Goal: Use online tool/utility: Utilize a website feature to perform a specific function

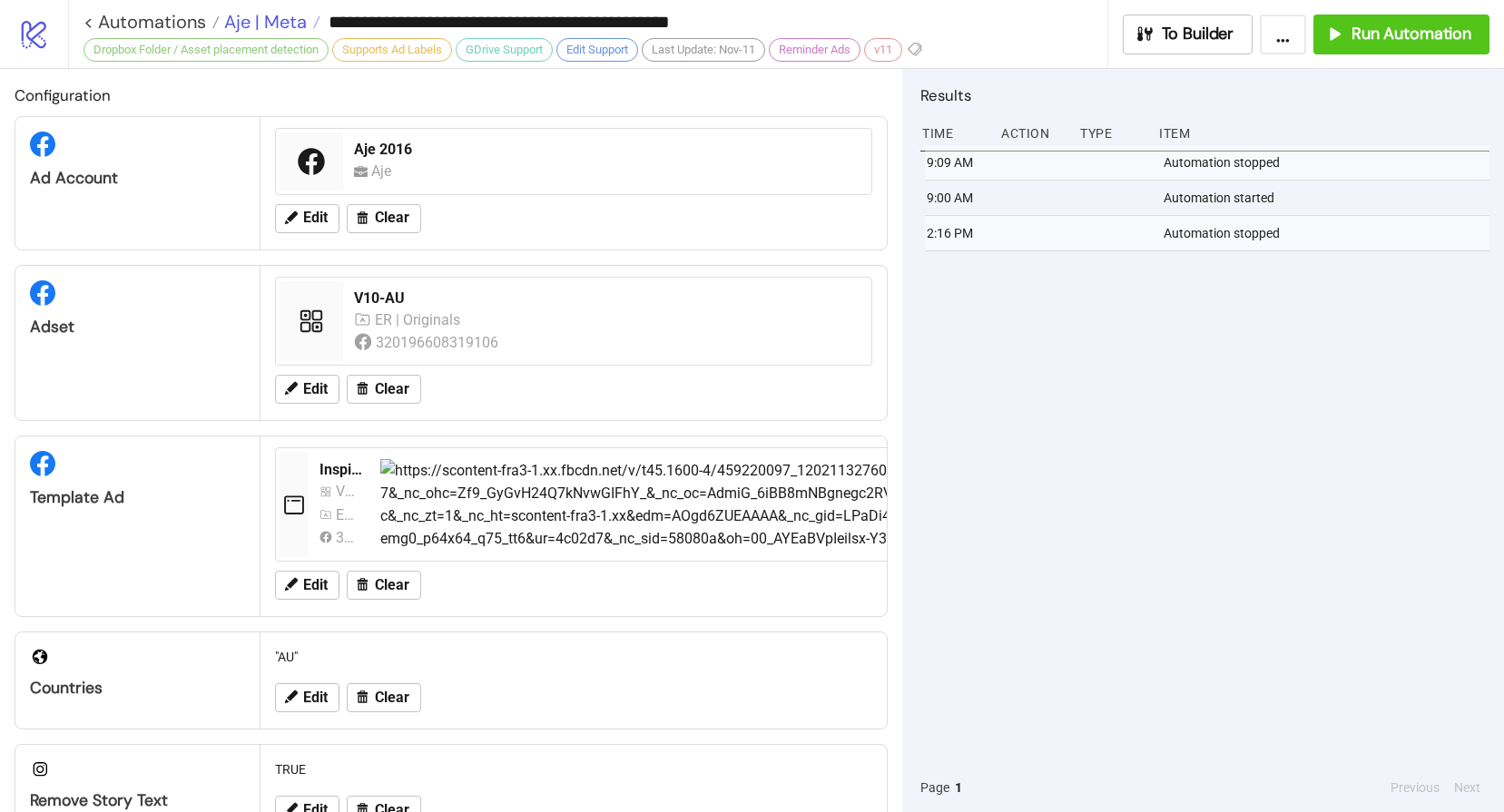
click at [275, 25] on span "Aje | Meta" at bounding box center [263, 22] width 87 height 24
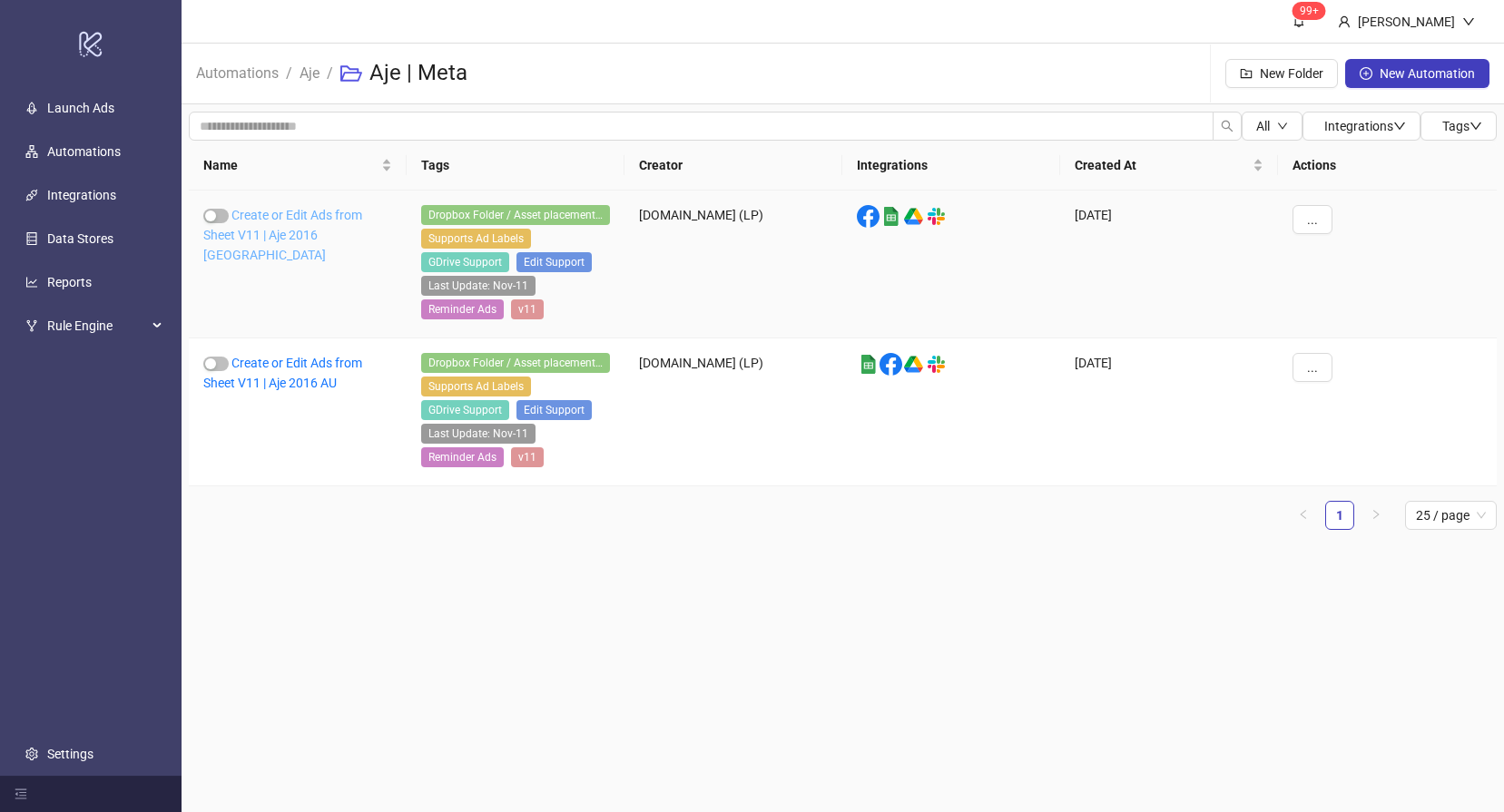
click at [298, 237] on link "Create or Edit Ads from Sheet V11 | Aje 2016 [GEOGRAPHIC_DATA]" at bounding box center [282, 235] width 159 height 54
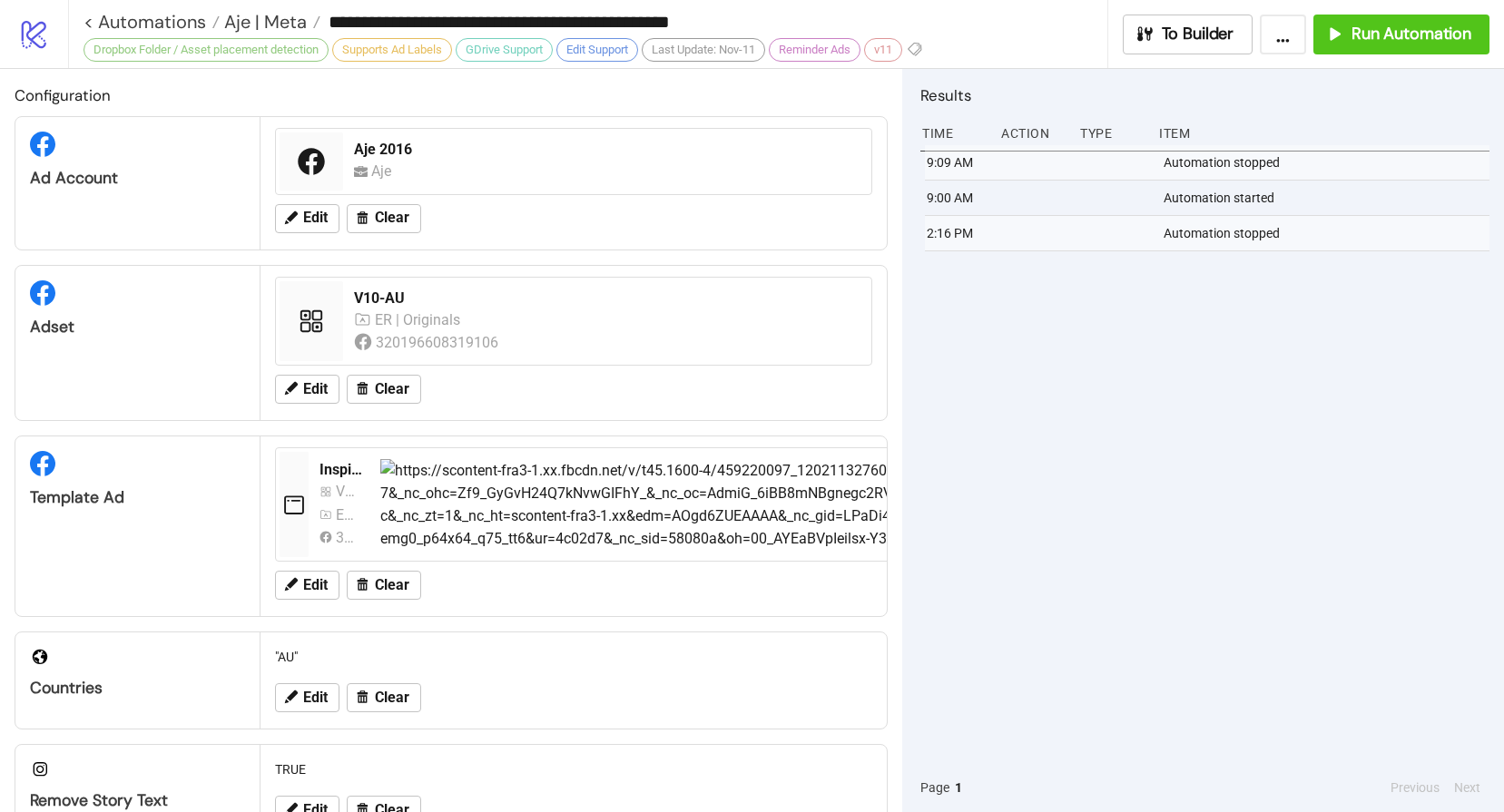
type input "**********"
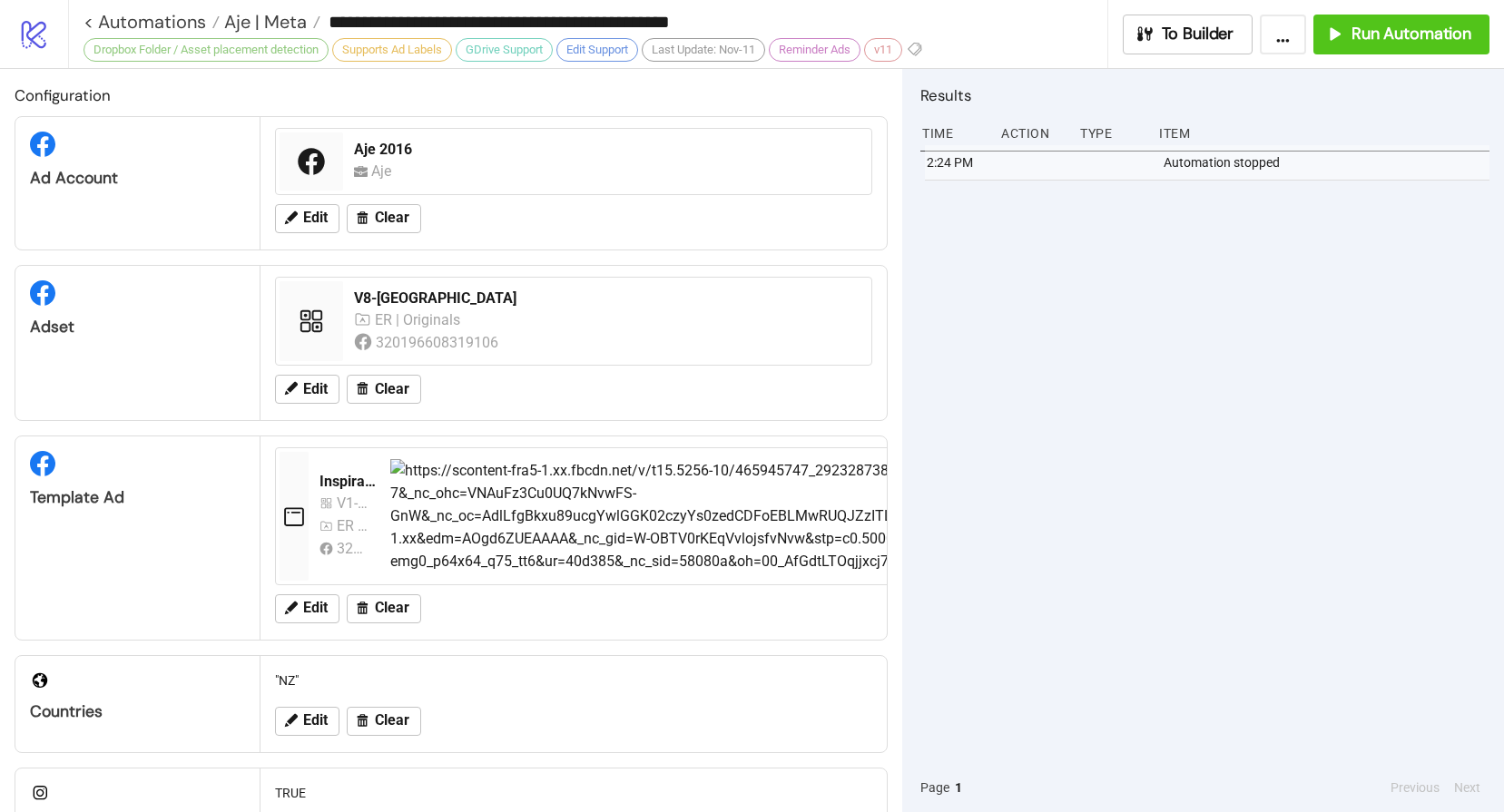
click at [1306, 375] on div "2:24 PM Automation stopped" at bounding box center [1204, 454] width 569 height 618
click at [1426, 22] on button "Run Automation" at bounding box center [1401, 35] width 176 height 40
click at [276, 16] on span "Aje | Meta" at bounding box center [263, 22] width 87 height 24
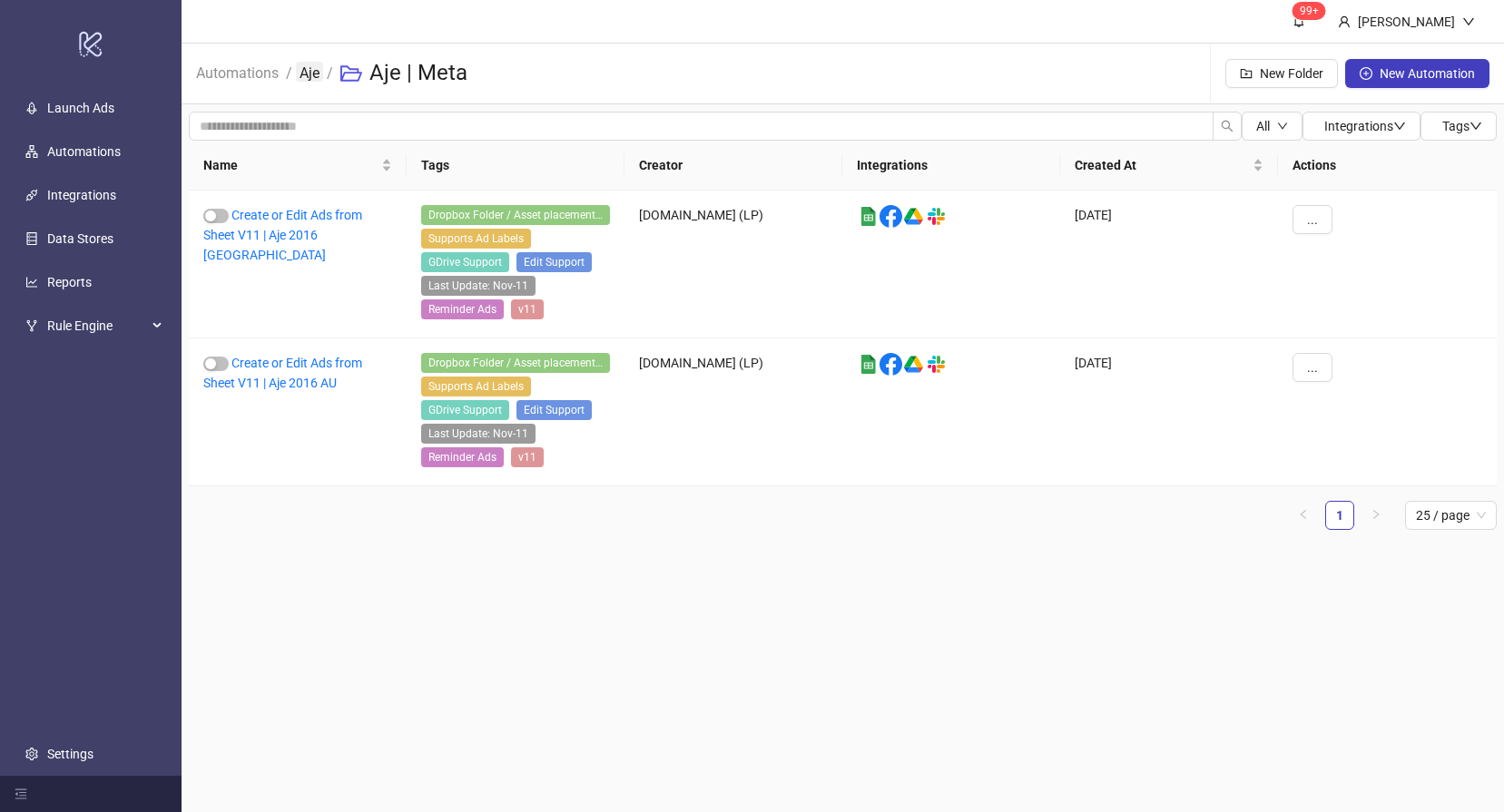
click at [310, 78] on link "Aje" at bounding box center [309, 72] width 27 height 20
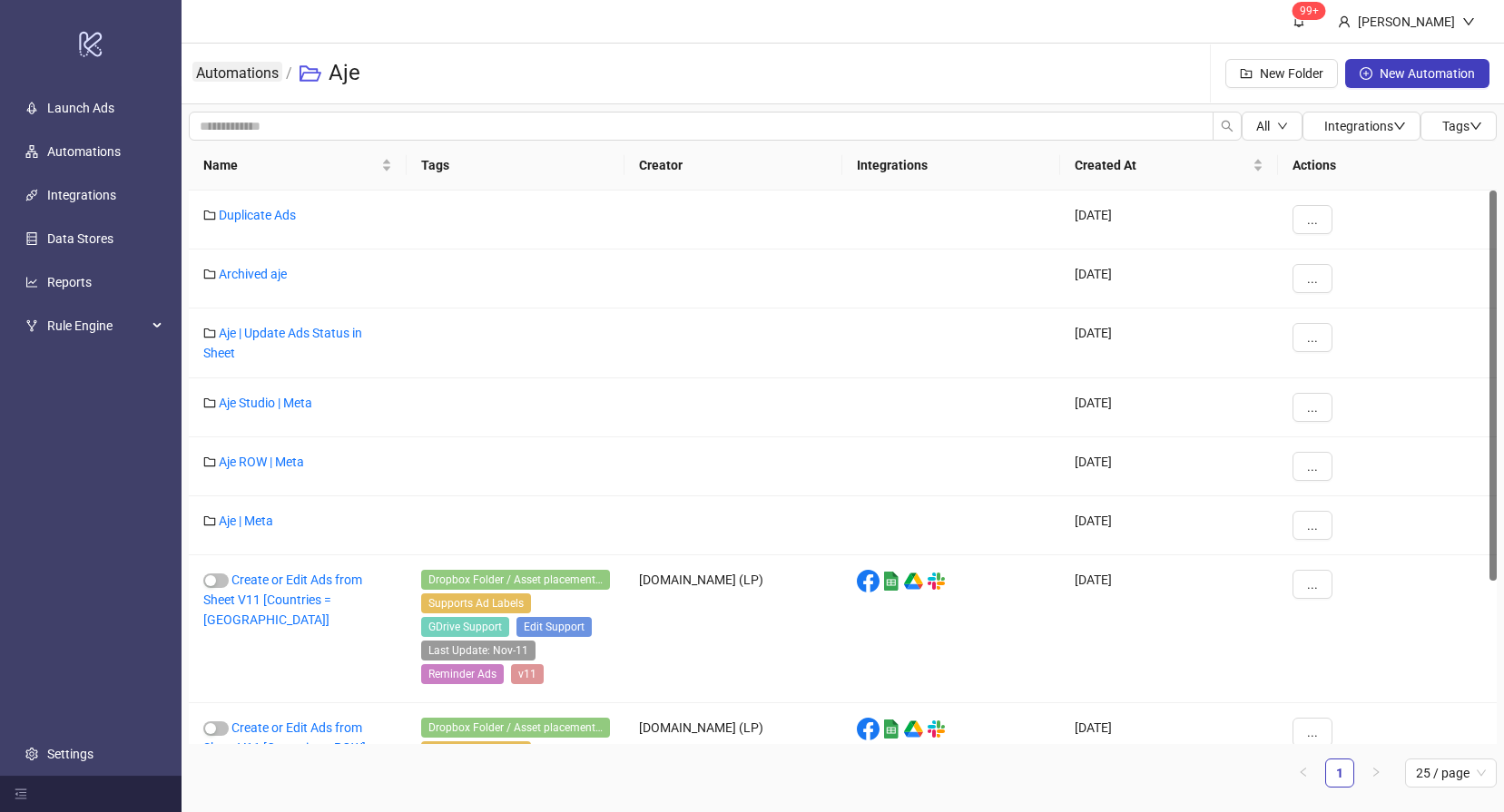
click at [251, 81] on link "Automations" at bounding box center [237, 72] width 90 height 20
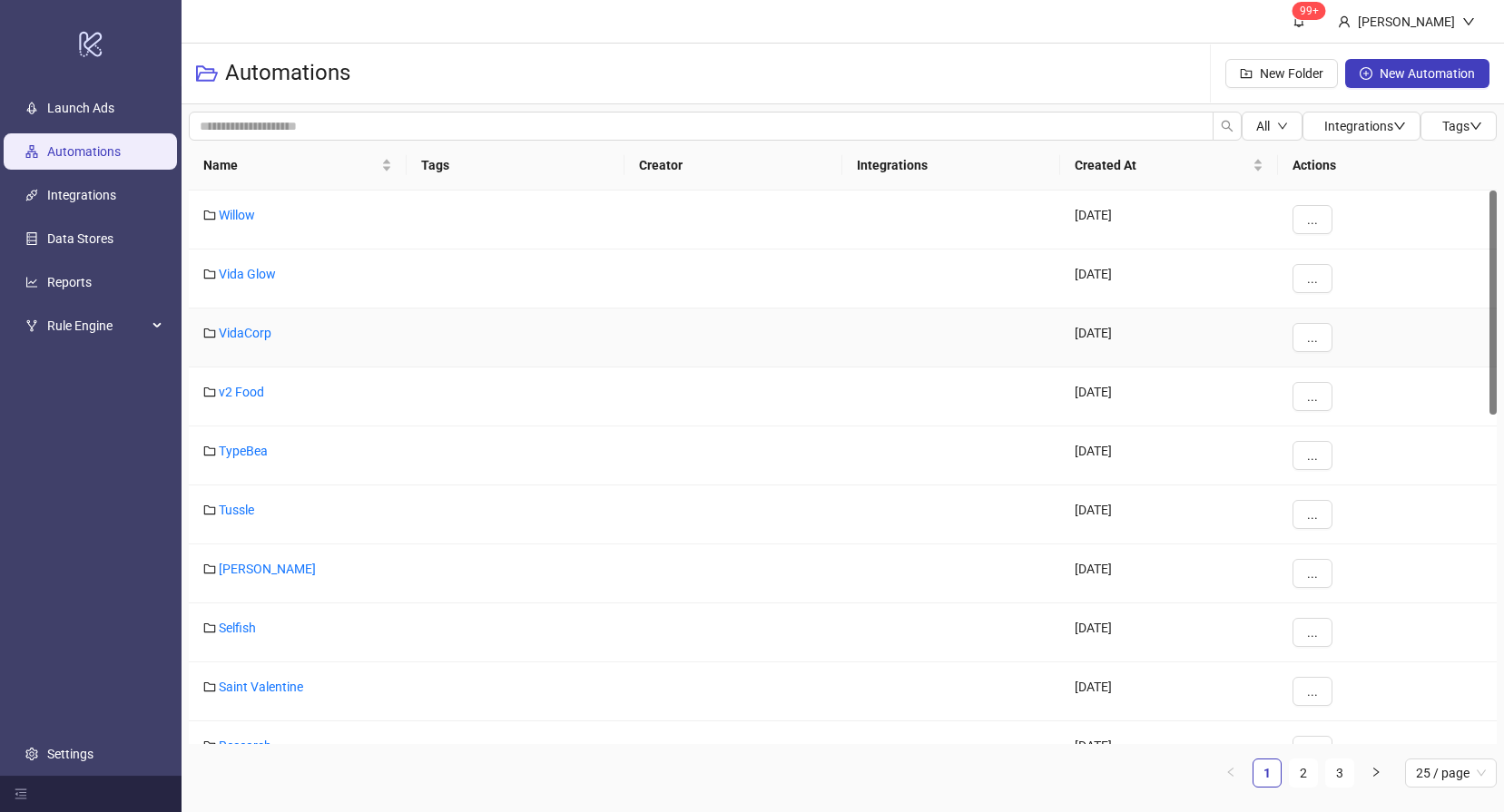
scroll to position [921, 0]
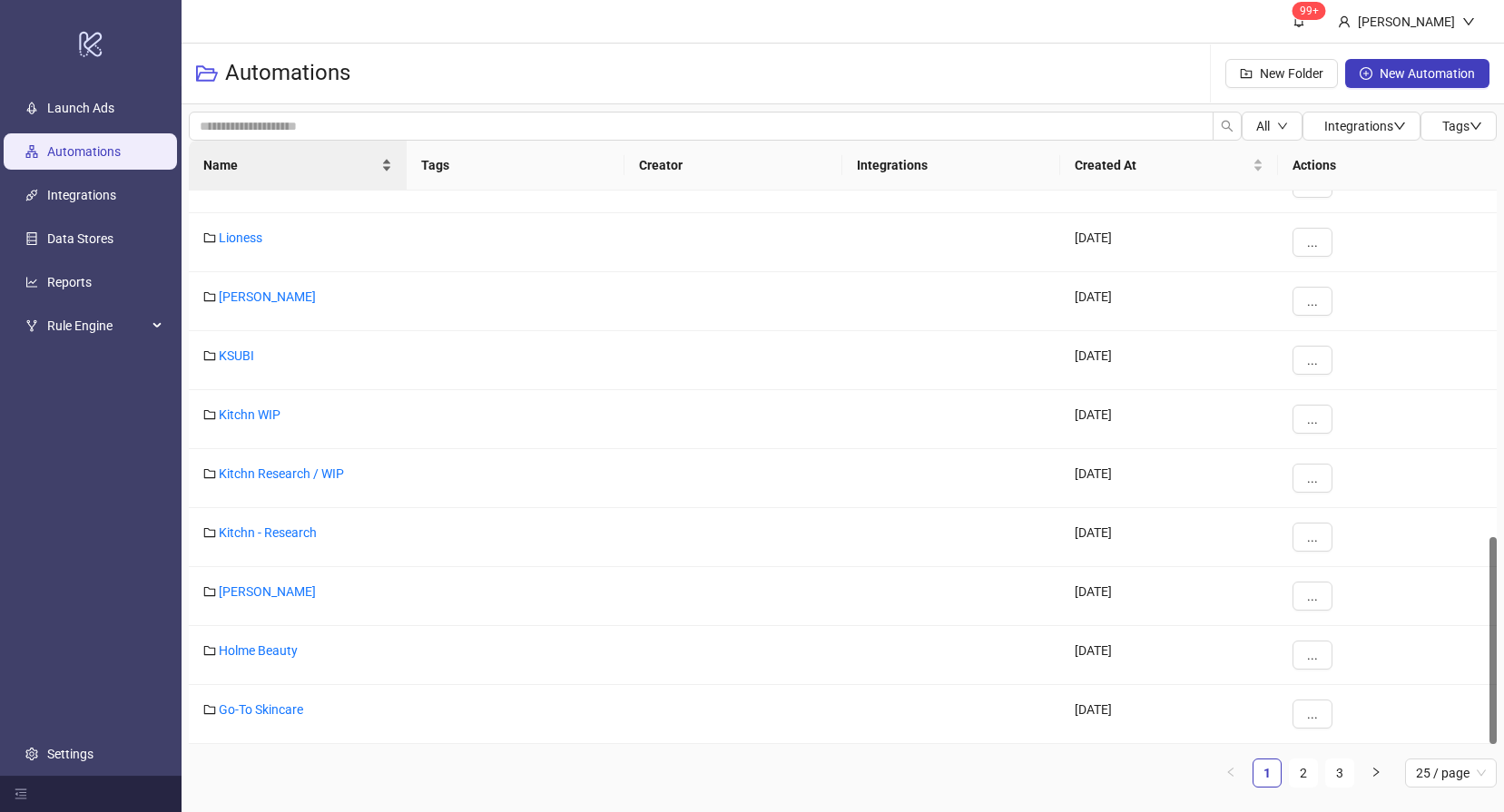
click at [267, 175] on div "Name" at bounding box center [297, 165] width 189 height 20
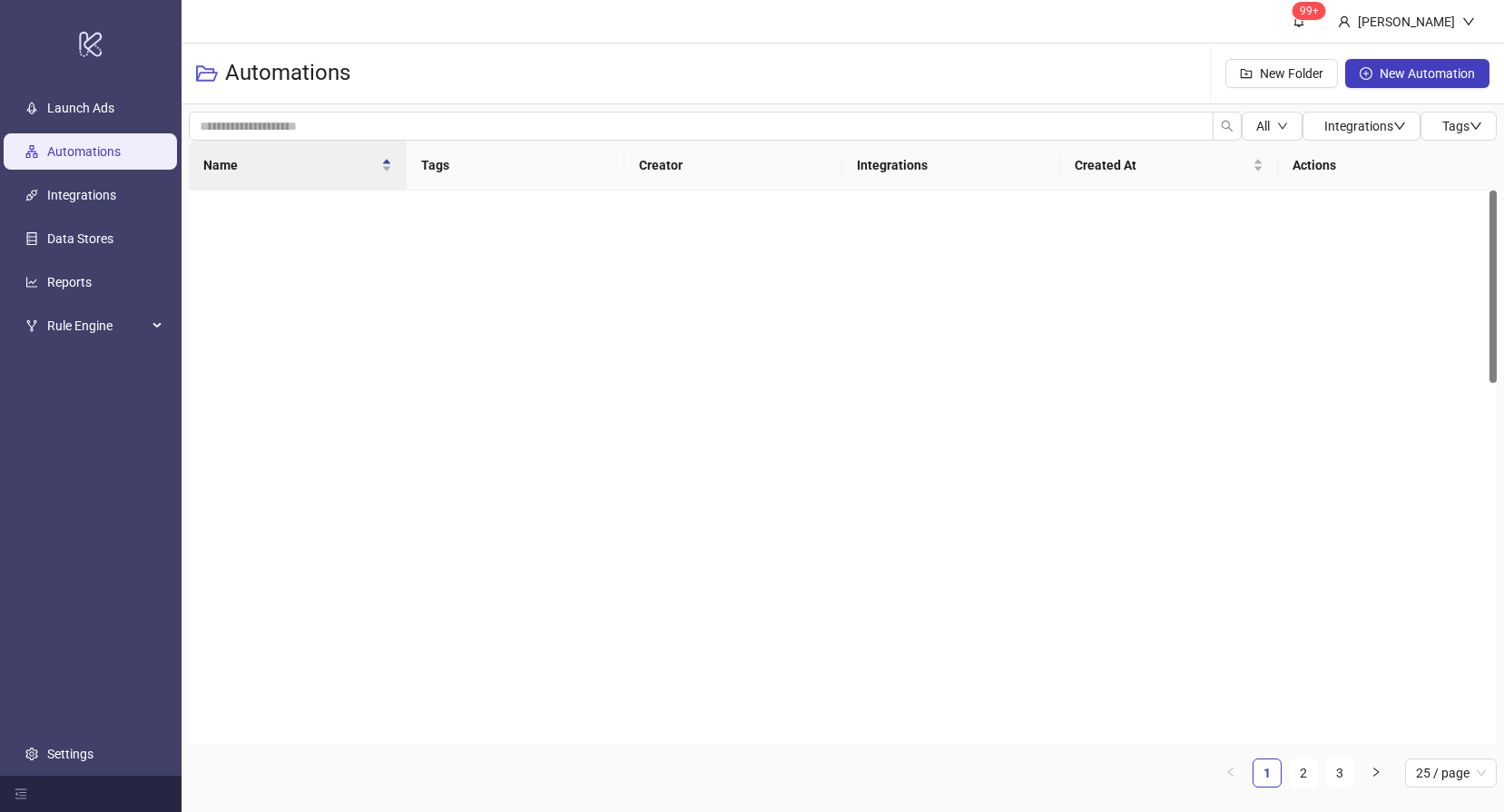
scroll to position [0, 0]
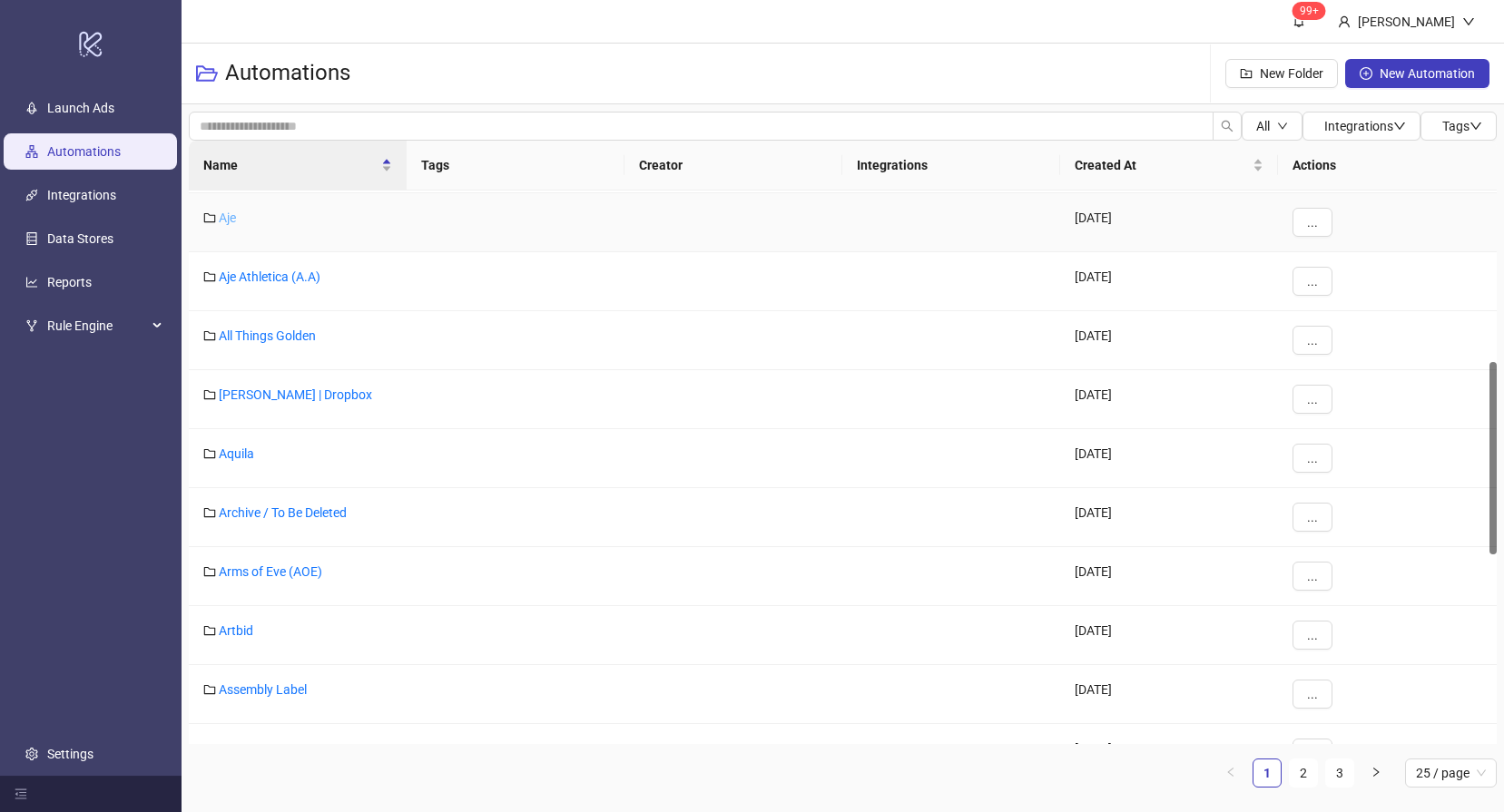
click at [227, 219] on link "Aje" at bounding box center [227, 218] width 17 height 15
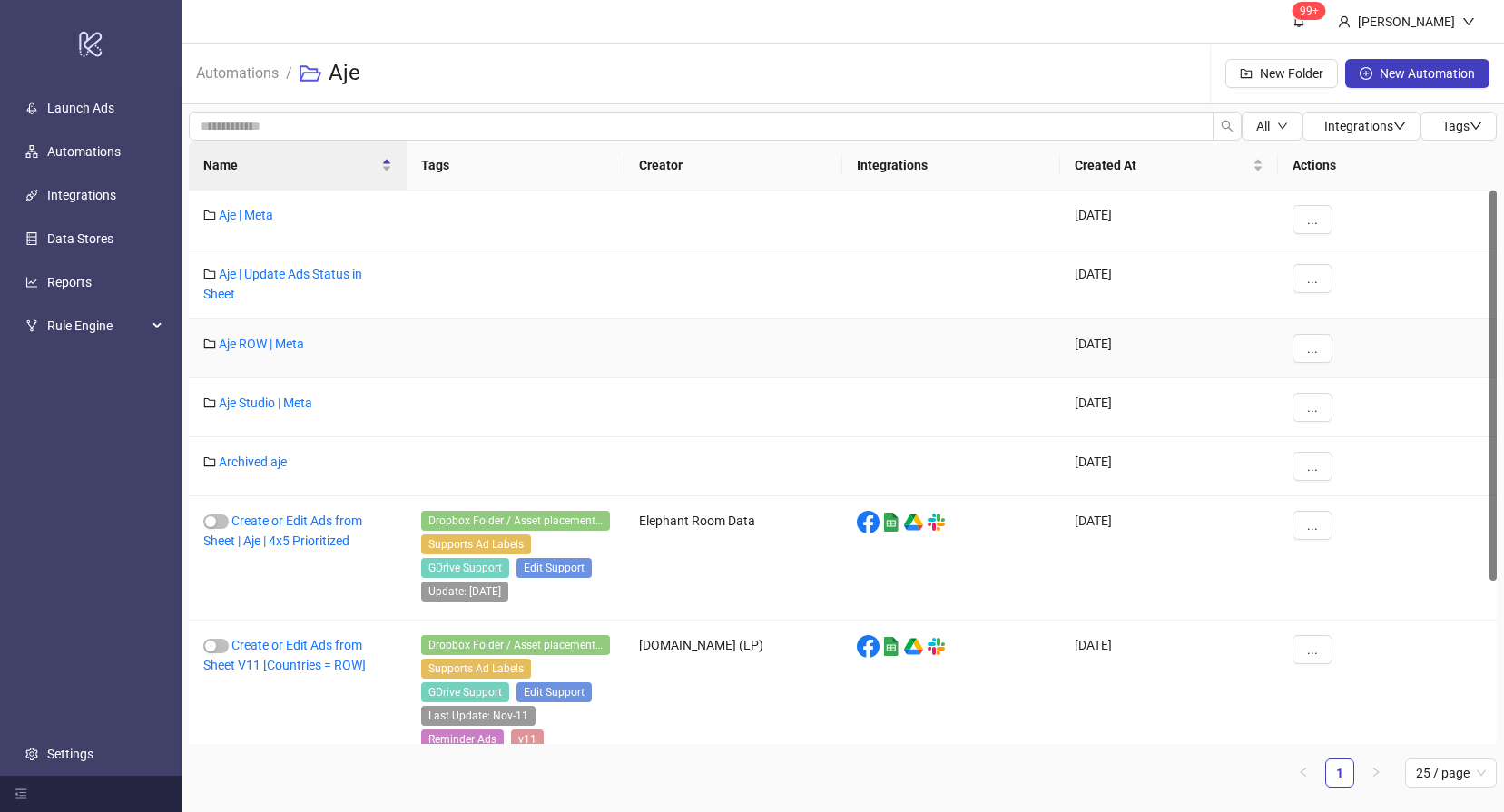
click at [261, 351] on div "Aje ROW | Meta" at bounding box center [298, 348] width 218 height 59
click at [268, 344] on link "Aje ROW | Meta" at bounding box center [261, 344] width 85 height 15
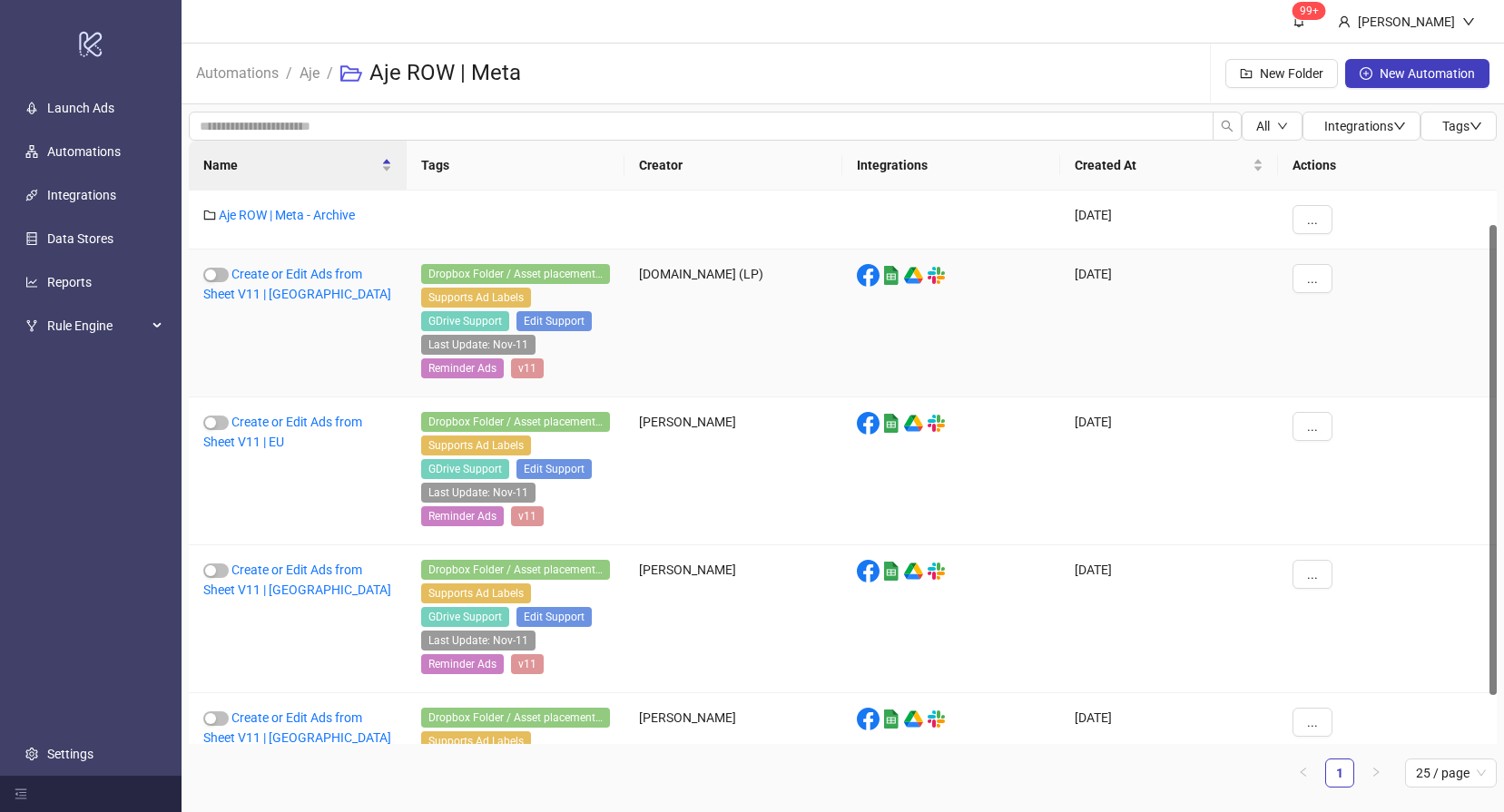
scroll to position [97, 0]
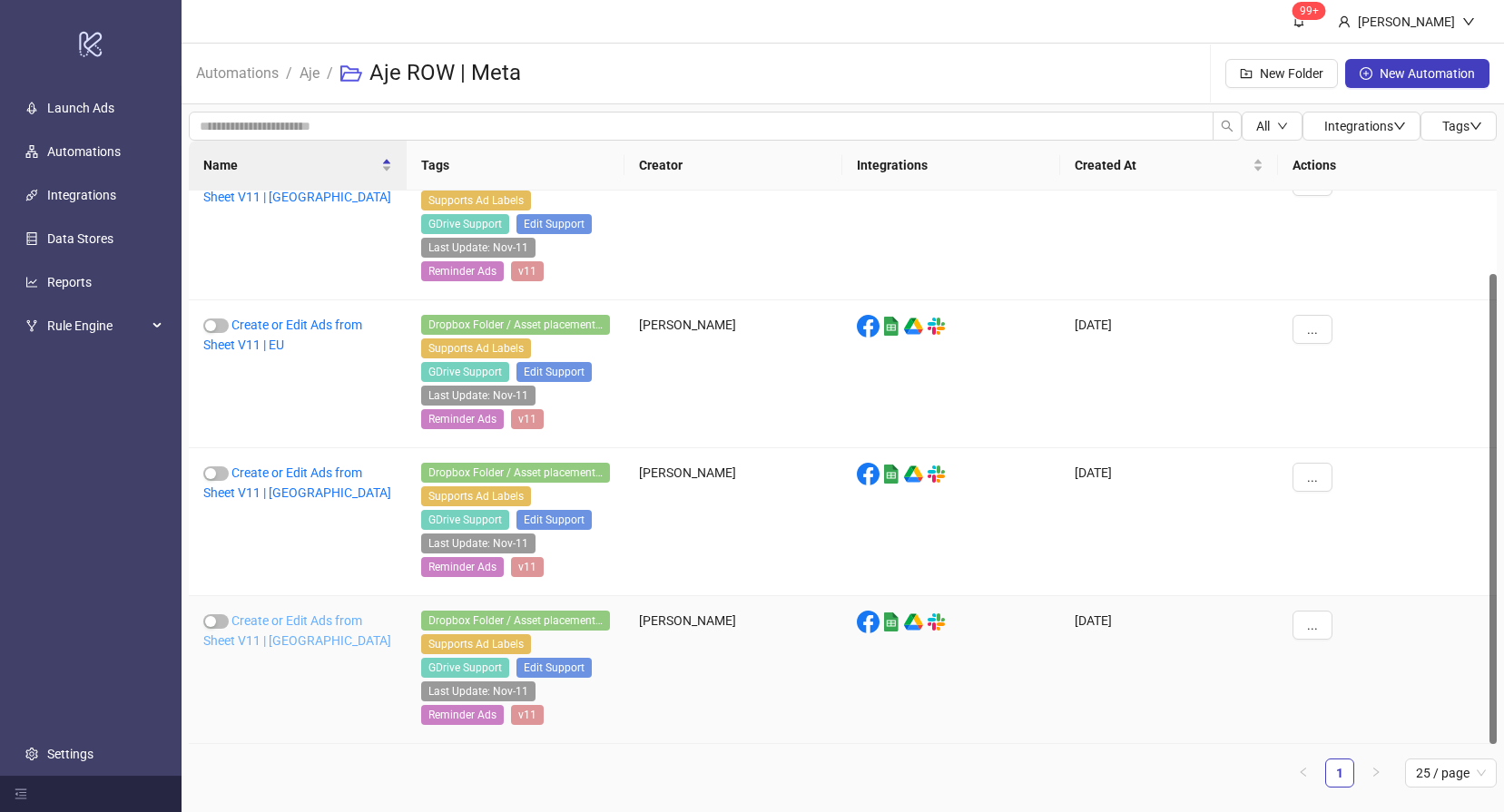
click at [265, 623] on link "Create or Edit Ads from Sheet V11 | [GEOGRAPHIC_DATA]" at bounding box center [297, 630] width 188 height 34
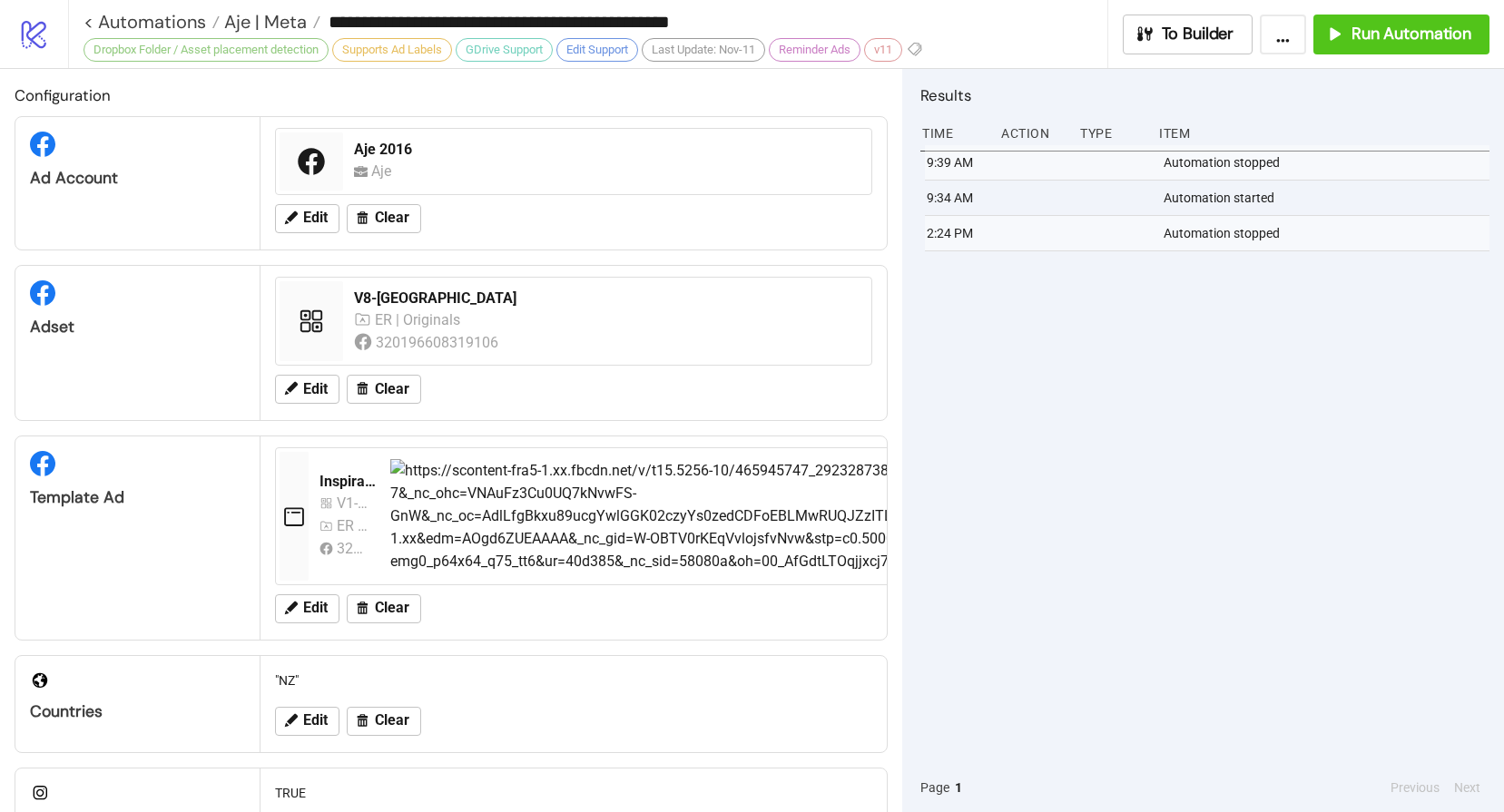
type input "**********"
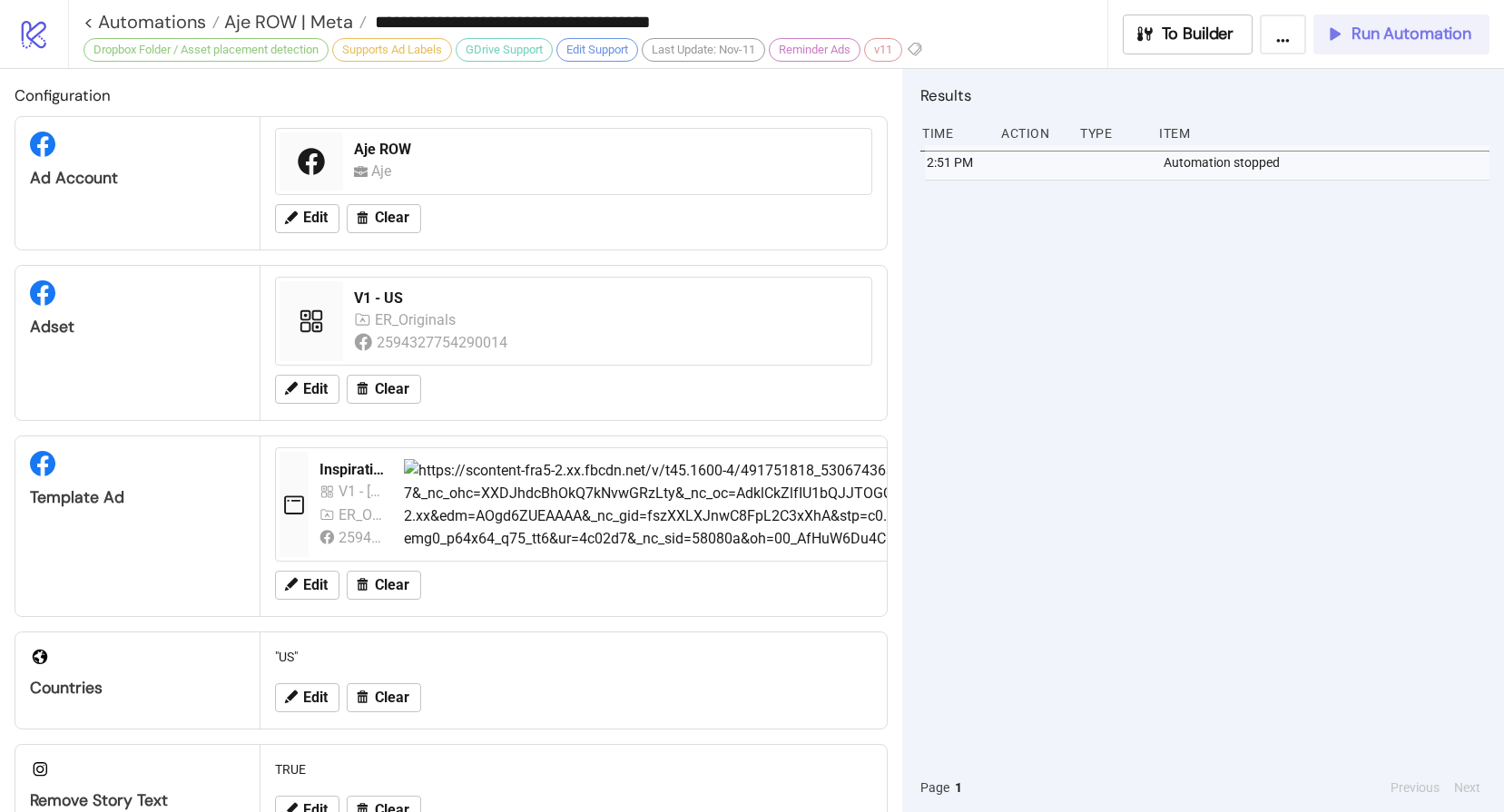
click at [1394, 34] on span "Run Automation" at bounding box center [1411, 34] width 120 height 21
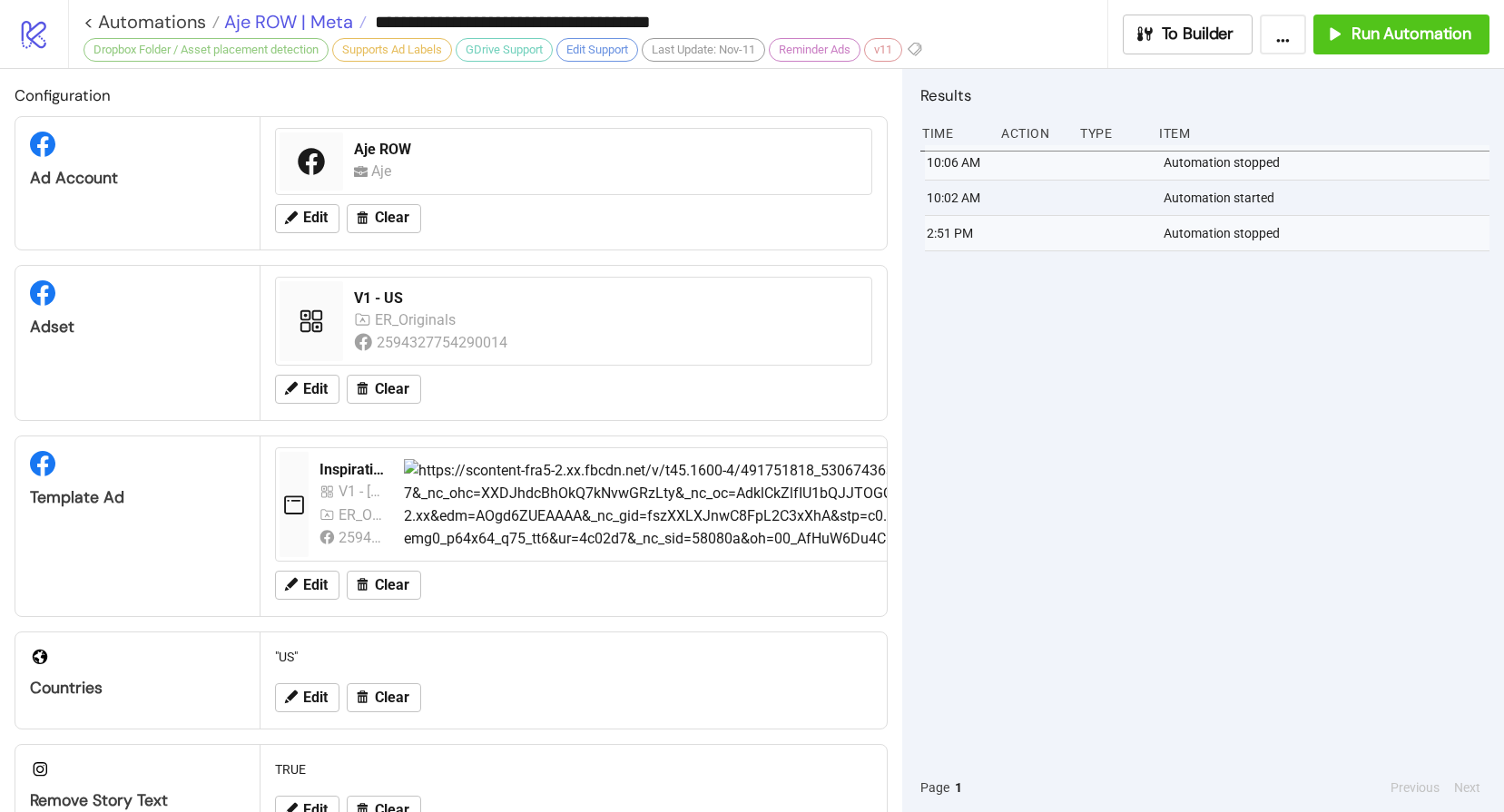
click at [289, 13] on span "Aje ROW | Meta" at bounding box center [286, 22] width 133 height 24
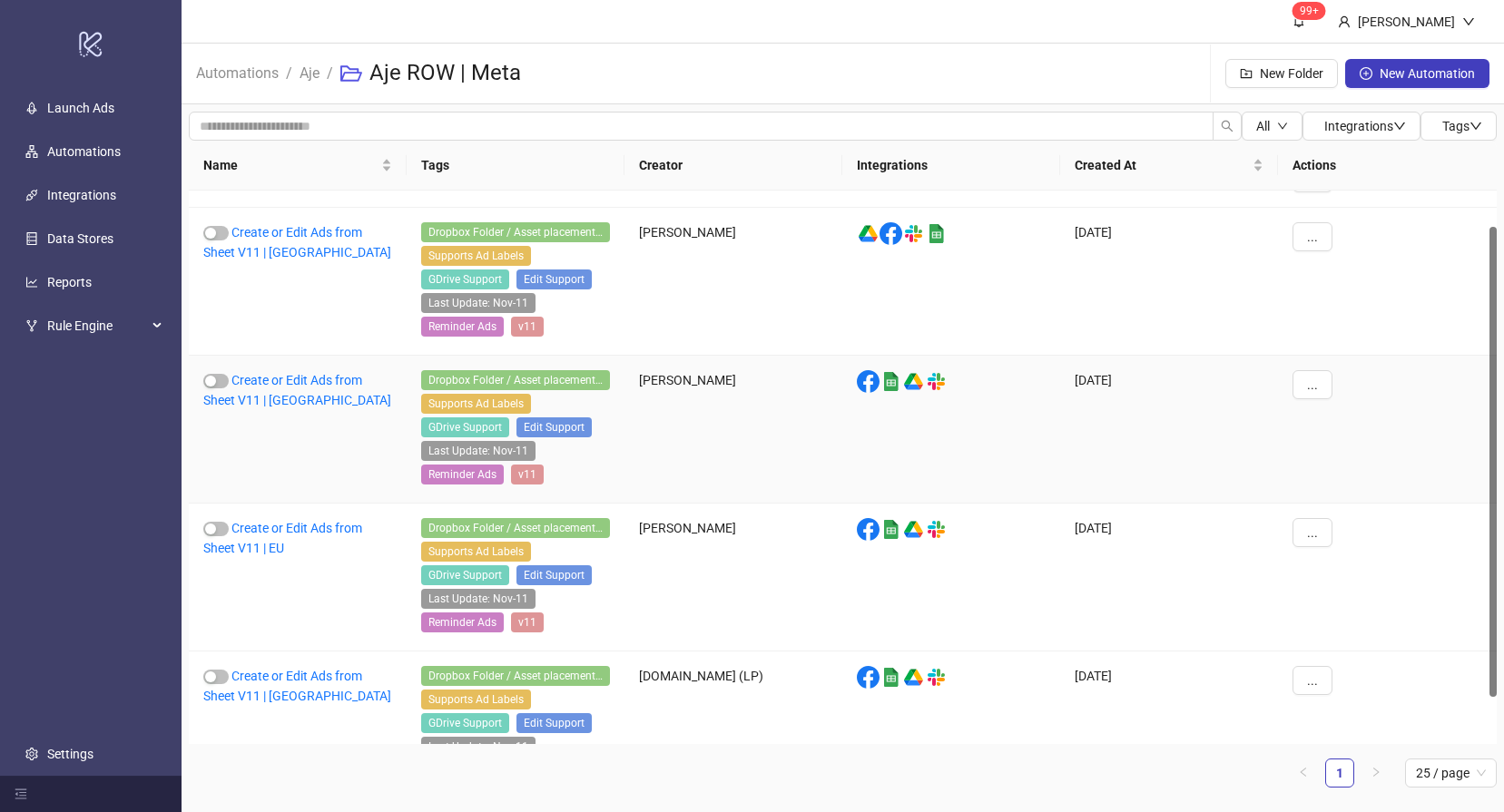
scroll to position [97, 0]
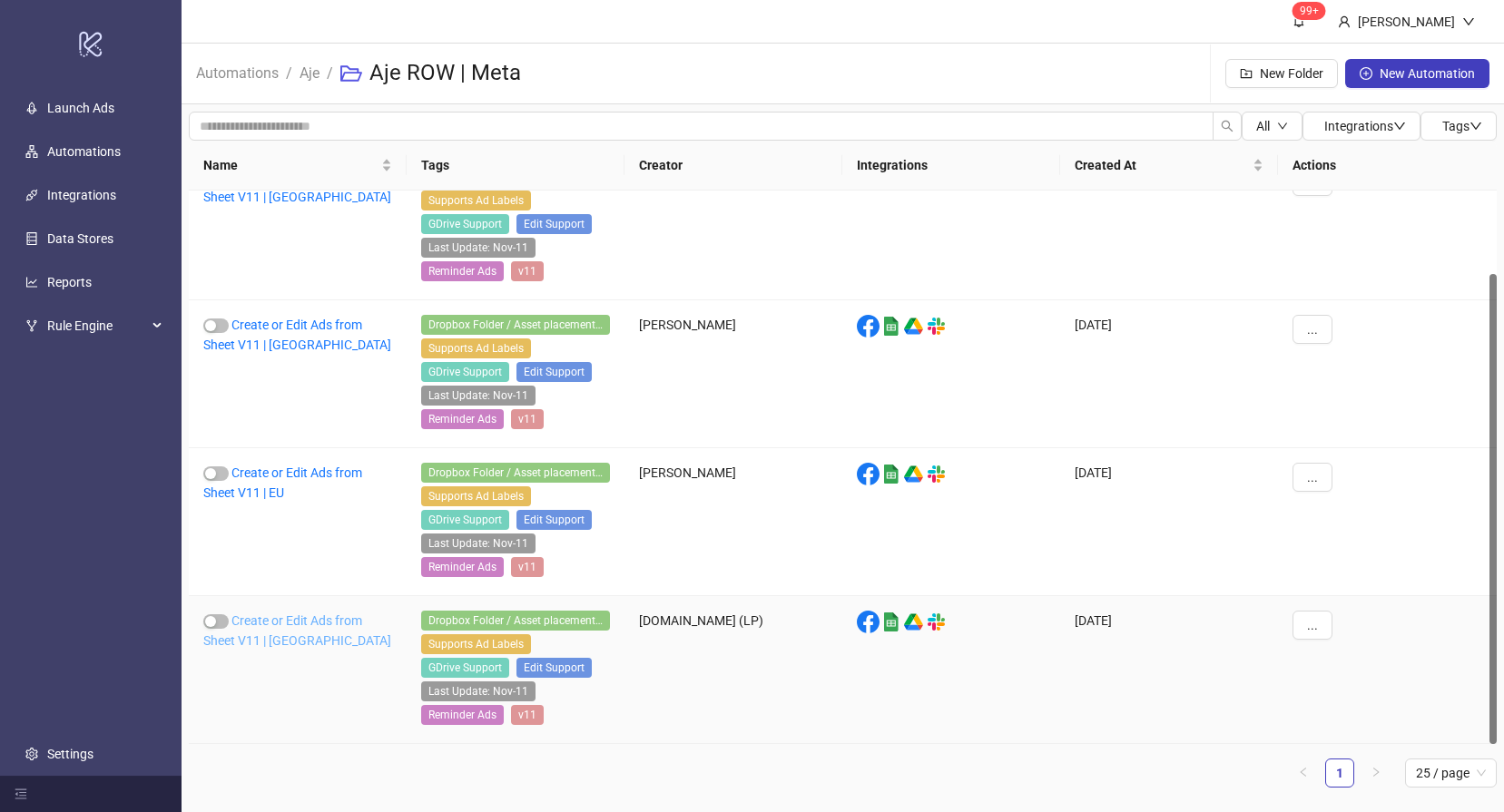
click at [272, 621] on link "Create or Edit Ads from Sheet V11 | [GEOGRAPHIC_DATA]" at bounding box center [297, 630] width 188 height 34
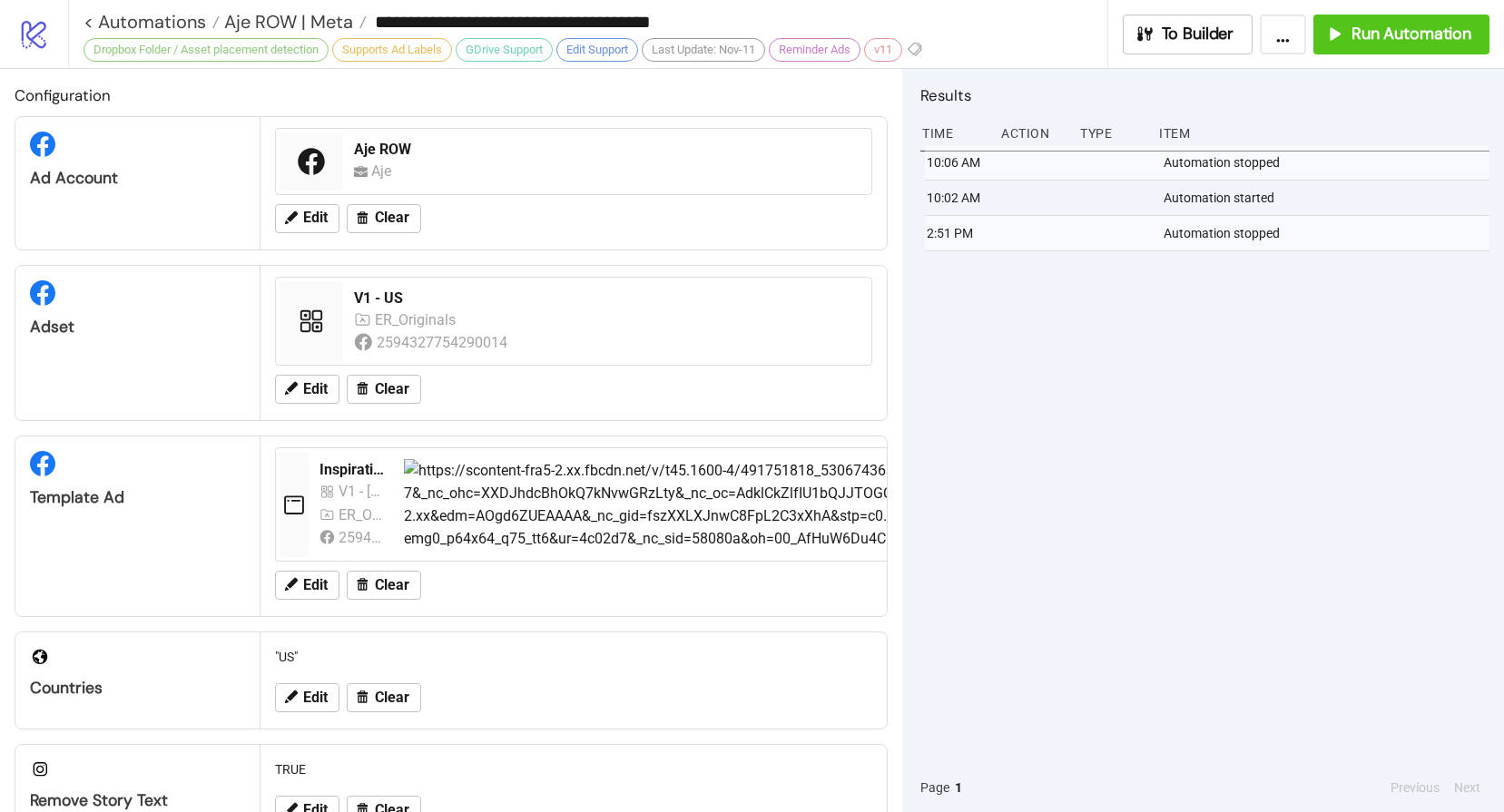
type input "**********"
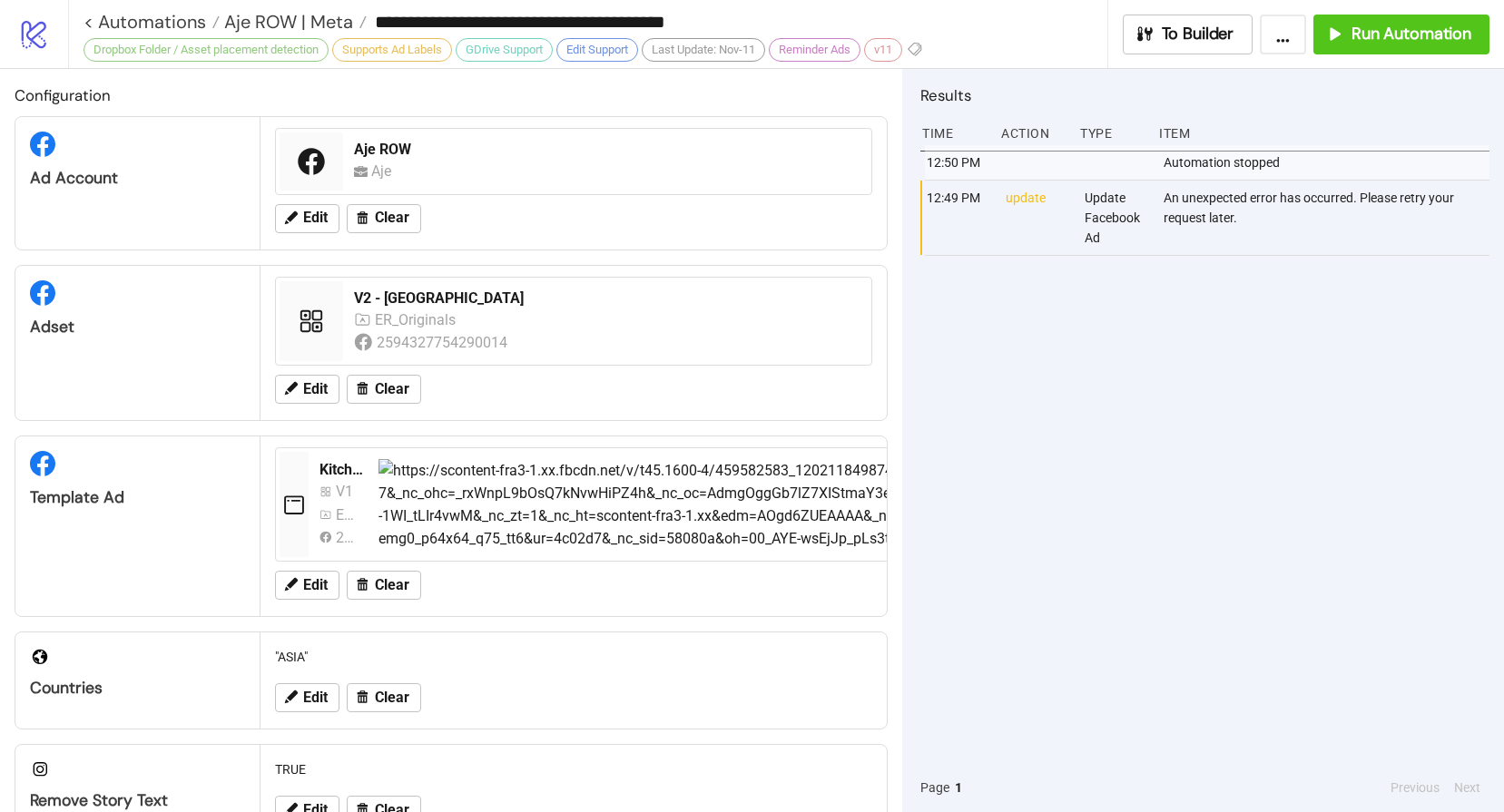
click at [1030, 462] on div "12:50 PM Automation stopped 12:49 PM update Update Facebook Ad An unexpected er…" at bounding box center [1204, 454] width 569 height 618
click at [1405, 27] on span "Run Automation" at bounding box center [1411, 34] width 120 height 21
